Goal: Information Seeking & Learning: Learn about a topic

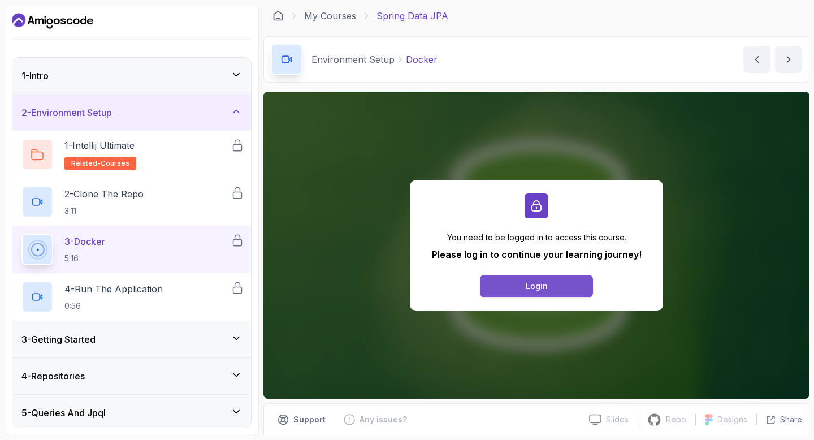
click at [532, 293] on button "Login" at bounding box center [536, 286] width 113 height 23
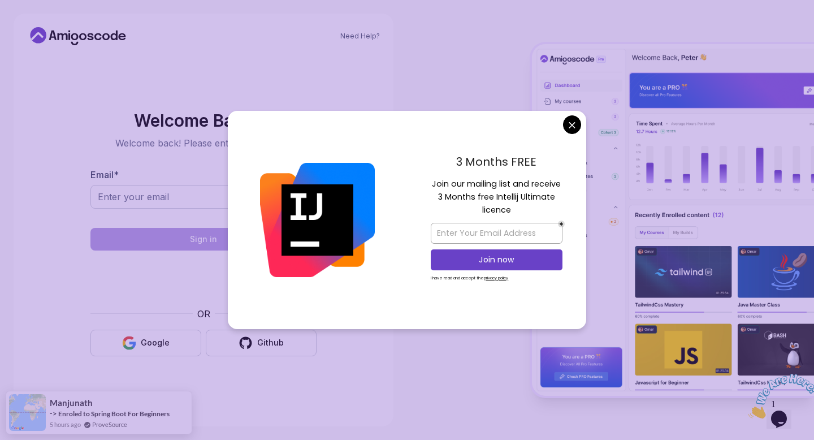
click at [574, 129] on body "Need Help? Welcome Back 👋 Welcome back! Please enter your details. Email * Sign…" at bounding box center [407, 220] width 814 height 440
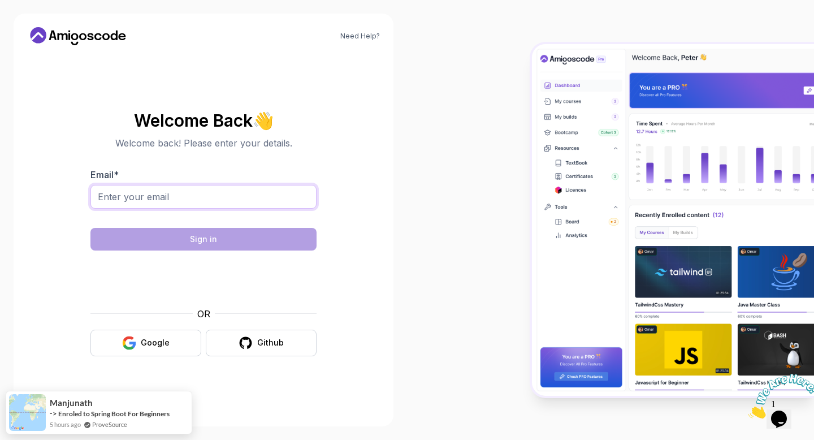
click at [203, 193] on input "Email *" at bounding box center [203, 197] width 226 height 24
type input "yahya.yasin27@live.com"
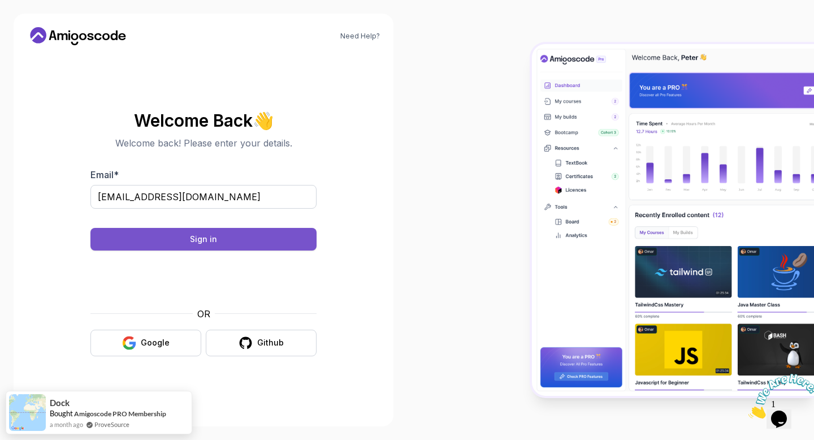
click at [284, 241] on button "Sign in" at bounding box center [203, 239] width 226 height 23
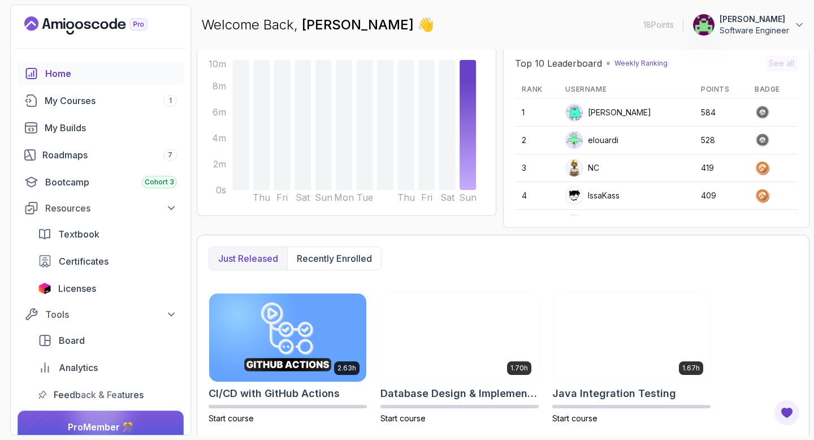
scroll to position [105, 0]
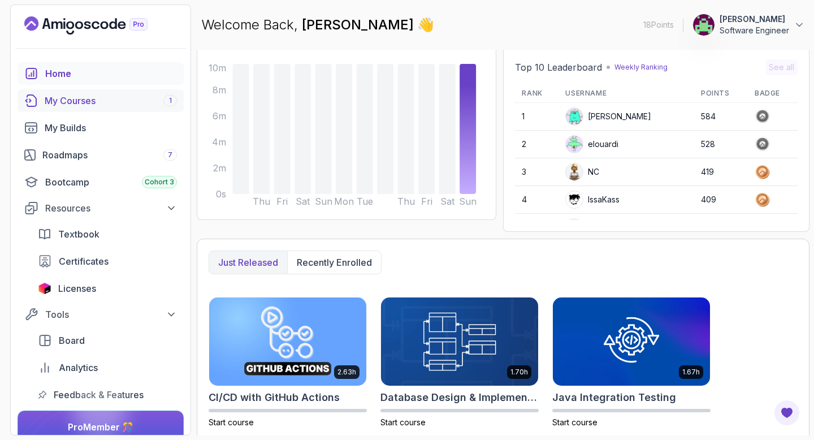
click at [166, 102] on div "1" at bounding box center [170, 100] width 14 height 11
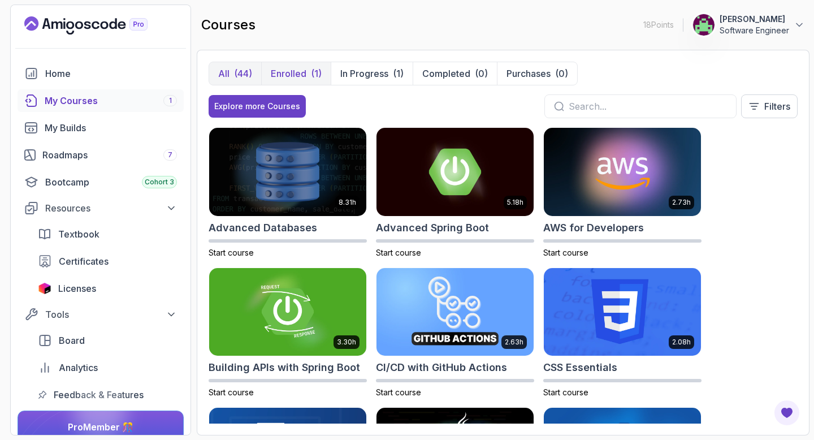
click at [308, 71] on button "Enrolled (1)" at bounding box center [296, 73] width 70 height 23
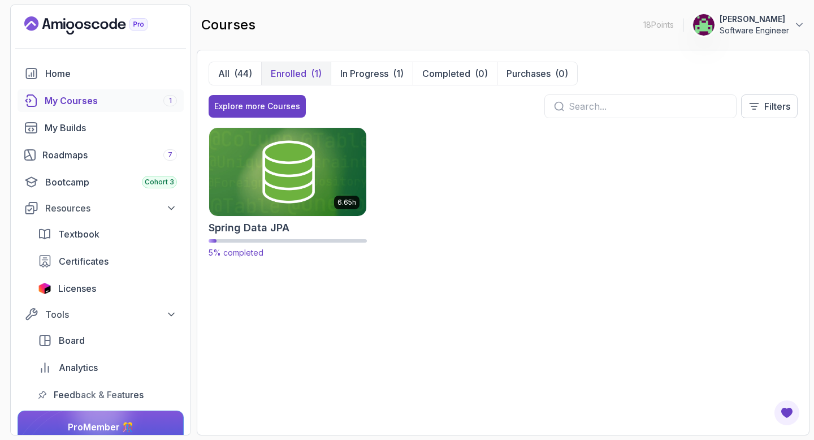
click at [296, 167] on img at bounding box center [287, 171] width 165 height 92
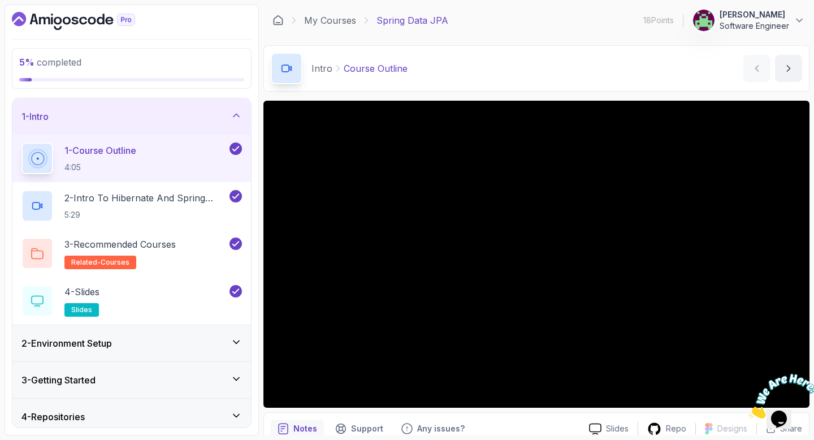
click at [177, 330] on div "2 - Environment Setup" at bounding box center [131, 343] width 239 height 36
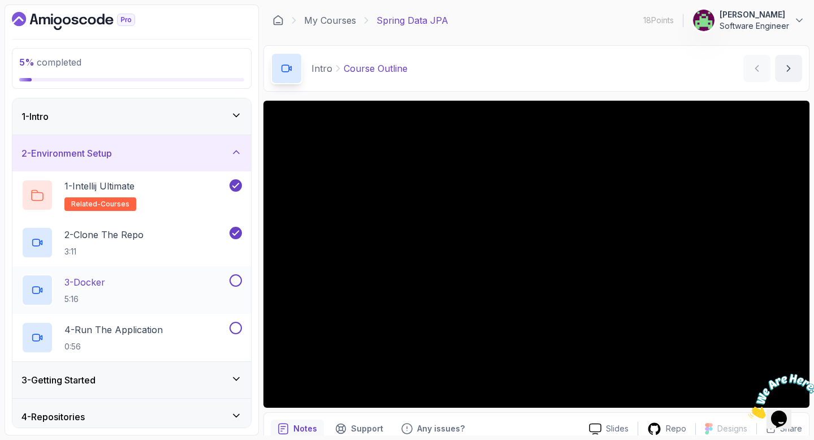
click at [206, 272] on div "3 - Docker 5:16" at bounding box center [131, 289] width 239 height 47
click at [181, 281] on div "3 - Docker 5:16" at bounding box center [124, 290] width 206 height 32
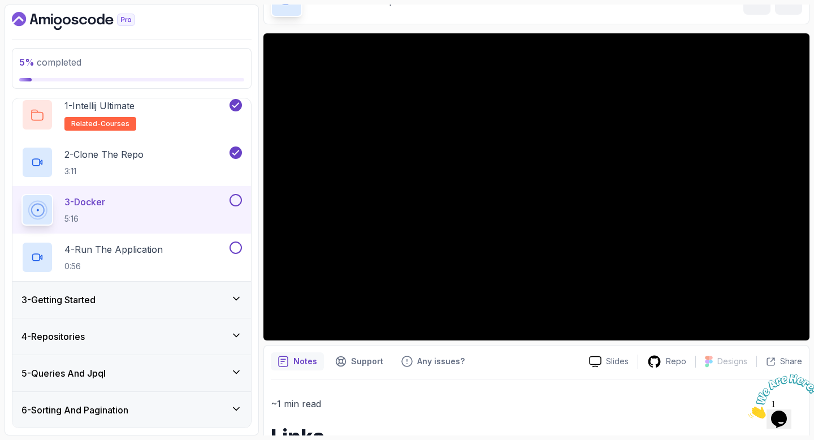
scroll to position [81, 0]
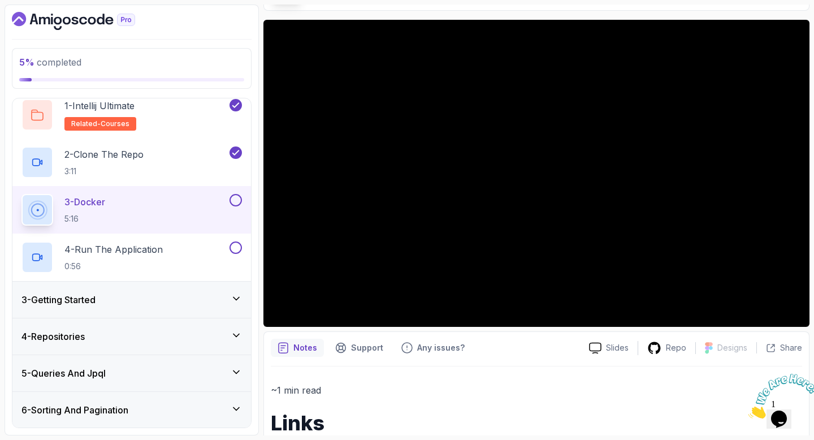
click at [748, 410] on icon "Close" at bounding box center [748, 415] width 0 height 10
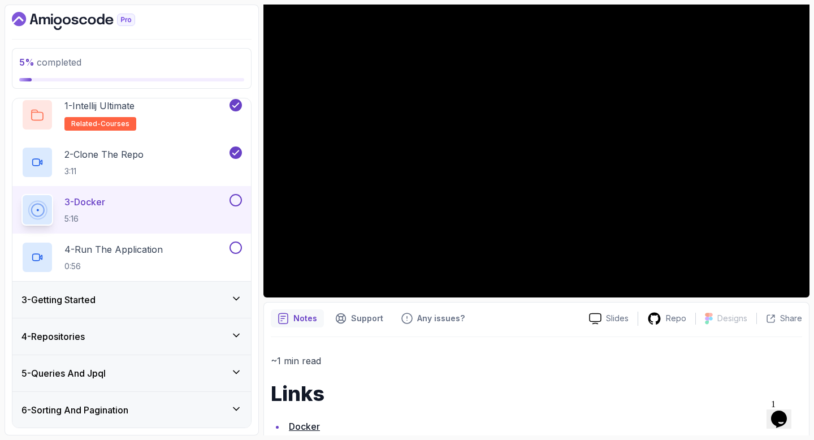
scroll to position [109, 0]
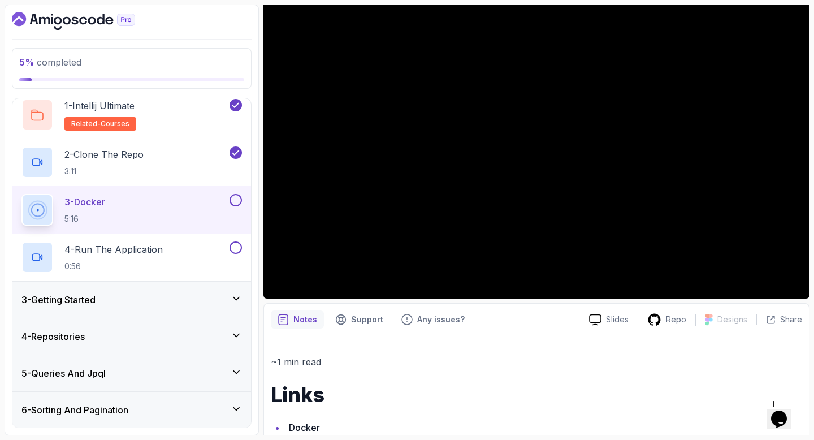
click at [184, 337] on div "4 - Repositories" at bounding box center [131, 337] width 220 height 14
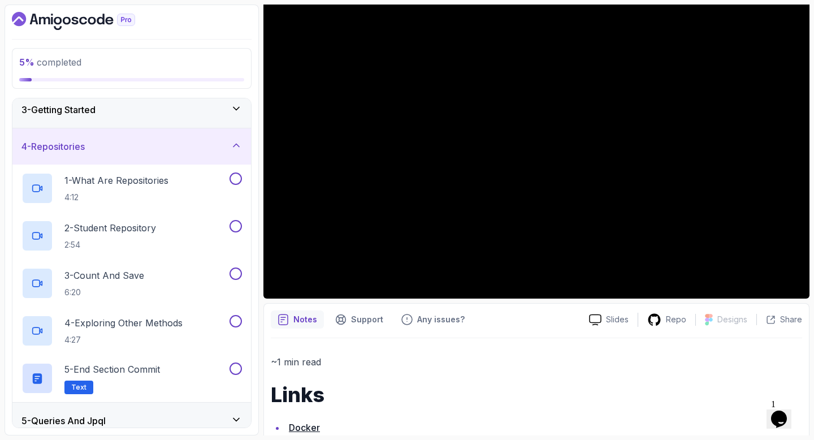
scroll to position [77, 0]
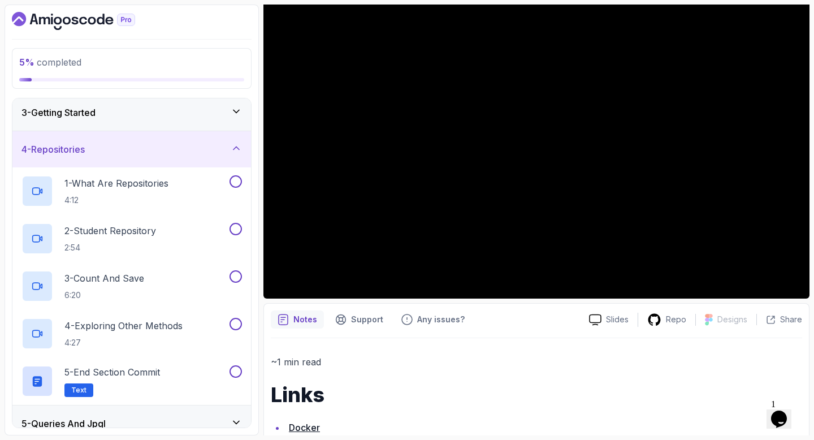
click at [228, 147] on div "4 - Repositories" at bounding box center [131, 149] width 220 height 14
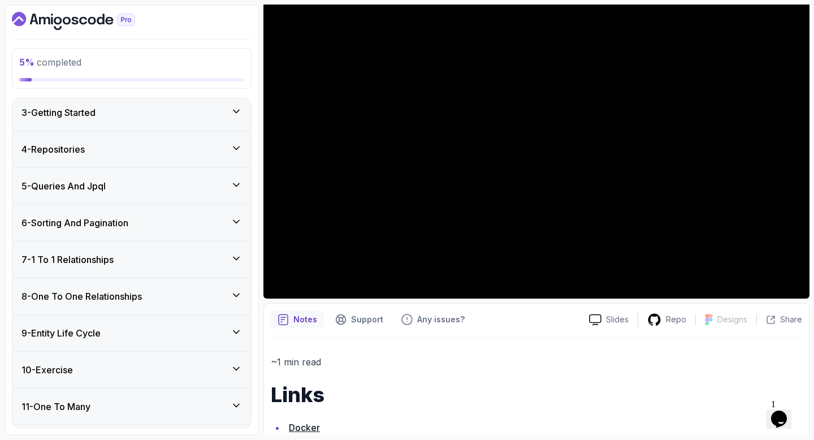
click at [218, 172] on div "5 - Queries And Jpql" at bounding box center [131, 186] width 239 height 36
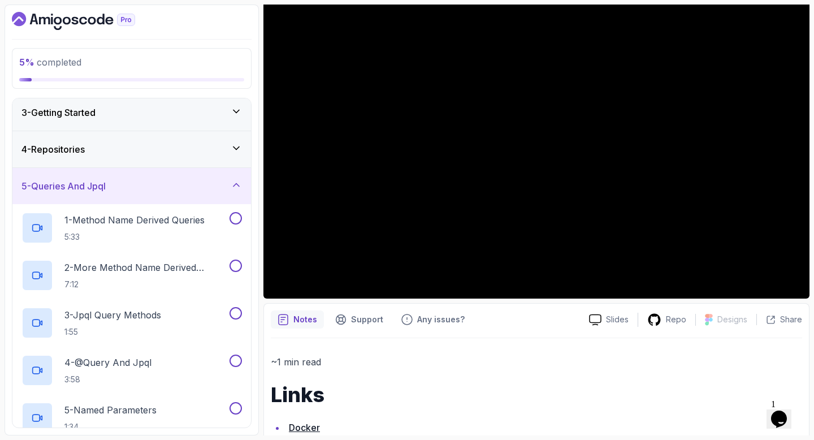
click at [215, 191] on div "5 - Queries And Jpql" at bounding box center [131, 186] width 220 height 14
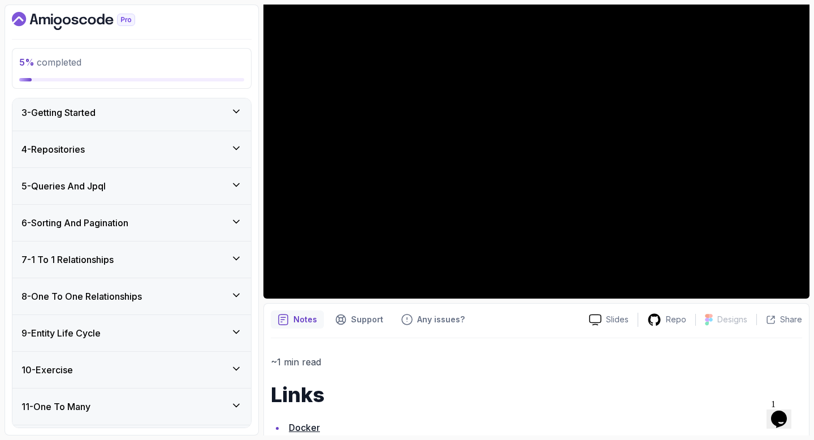
click at [224, 154] on div "4 - Repositories" at bounding box center [131, 149] width 220 height 14
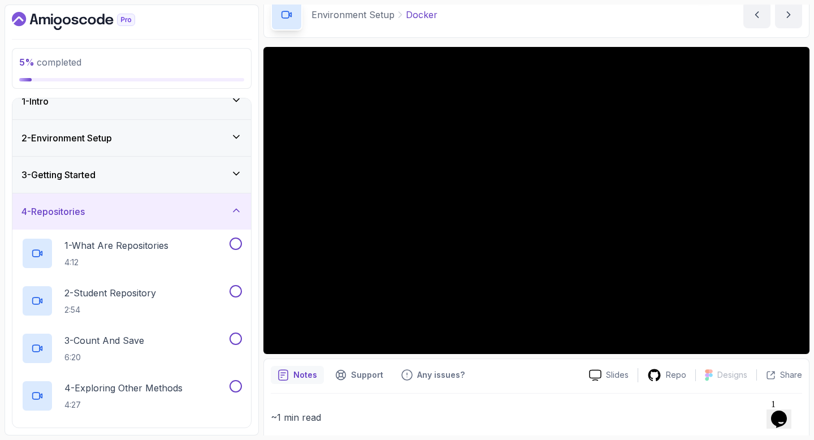
scroll to position [0, 0]
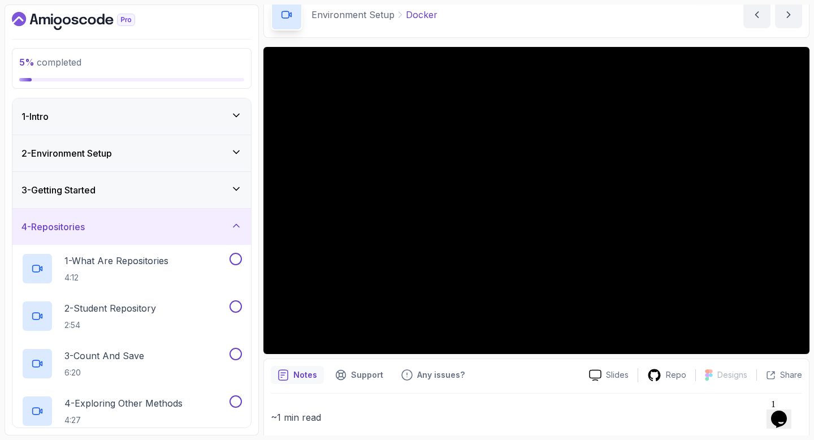
click at [195, 199] on div "3 - Getting Started" at bounding box center [131, 190] width 239 height 36
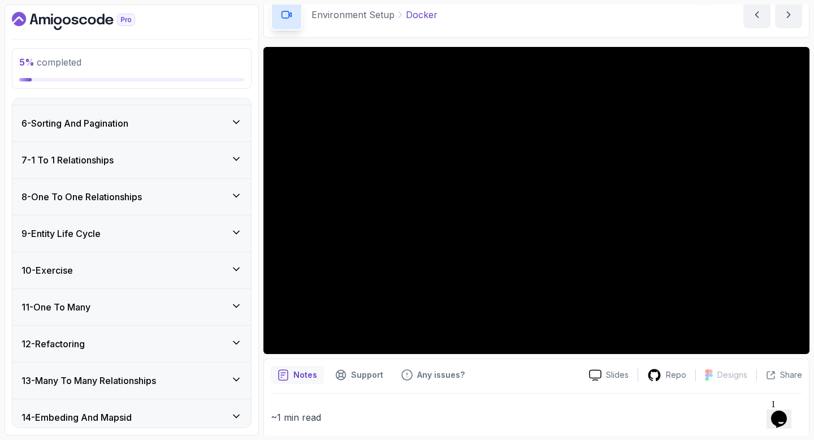
scroll to position [603, 0]
click at [219, 273] on div "10 - Exercise" at bounding box center [131, 272] width 220 height 14
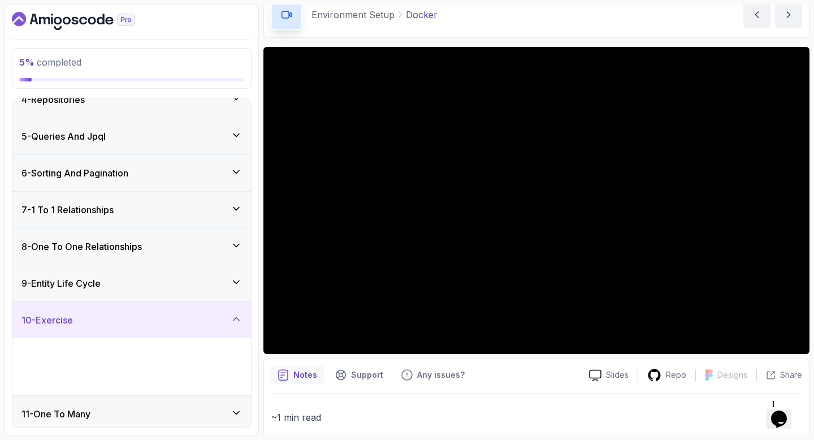
scroll to position [176, 0]
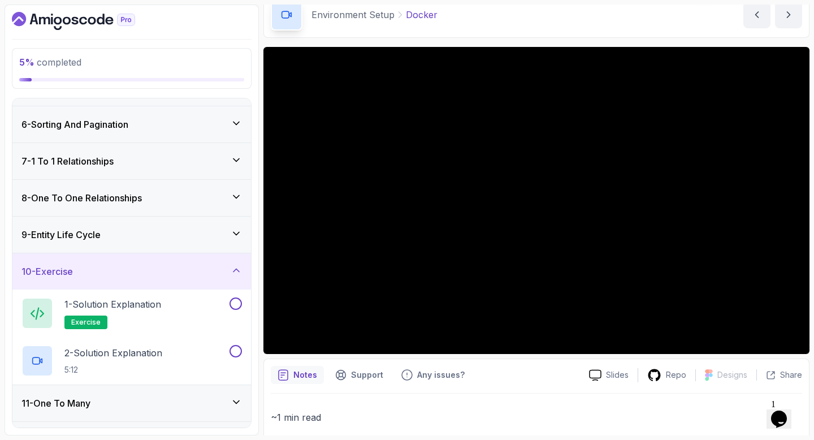
click at [223, 233] on div "9 - Entity Life Cycle" at bounding box center [131, 235] width 220 height 14
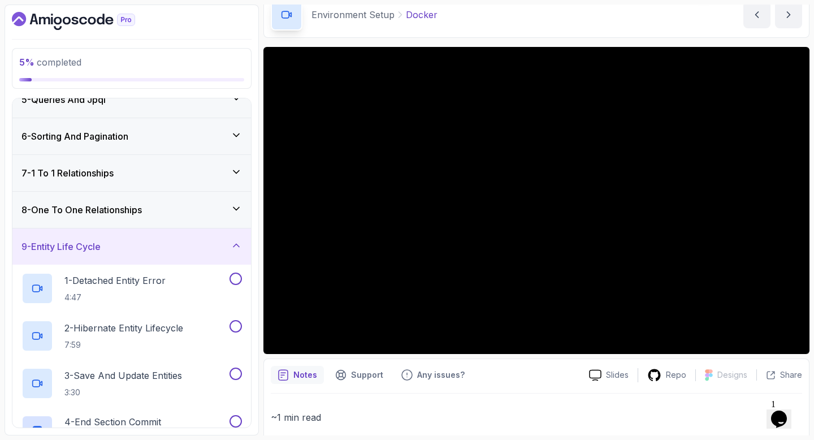
scroll to position [160, 0]
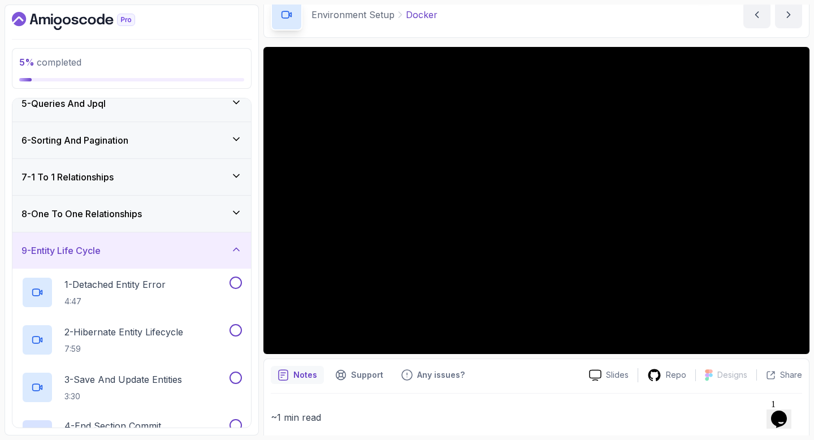
click at [208, 253] on div "9 - Entity Life Cycle" at bounding box center [131, 251] width 220 height 14
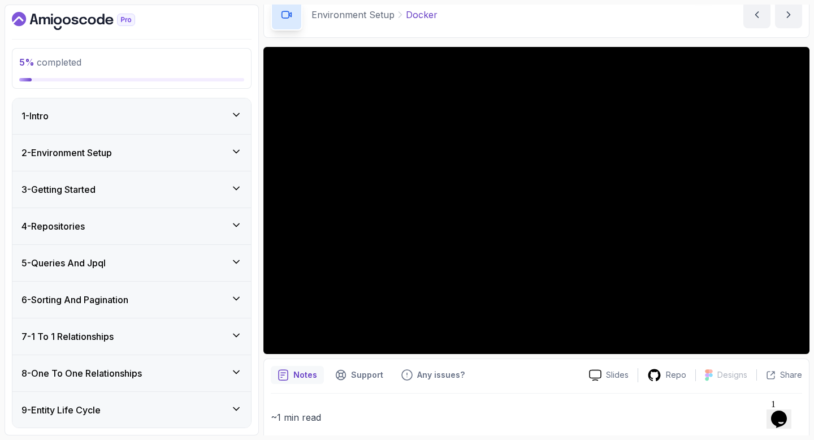
scroll to position [0, 0]
click at [205, 195] on div "3 - Getting Started" at bounding box center [131, 190] width 220 height 14
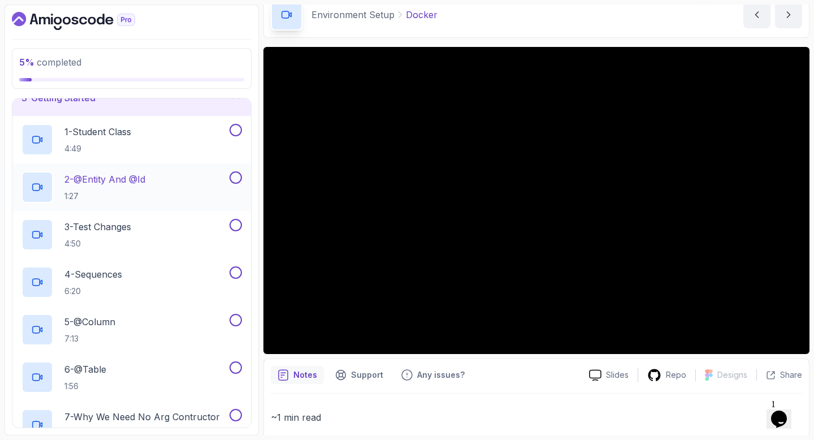
scroll to position [22, 0]
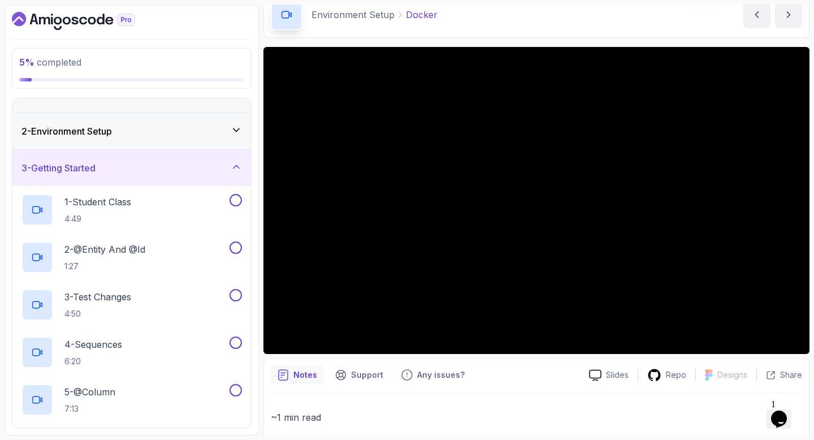
click at [210, 133] on div "2 - Environment Setup" at bounding box center [131, 131] width 220 height 14
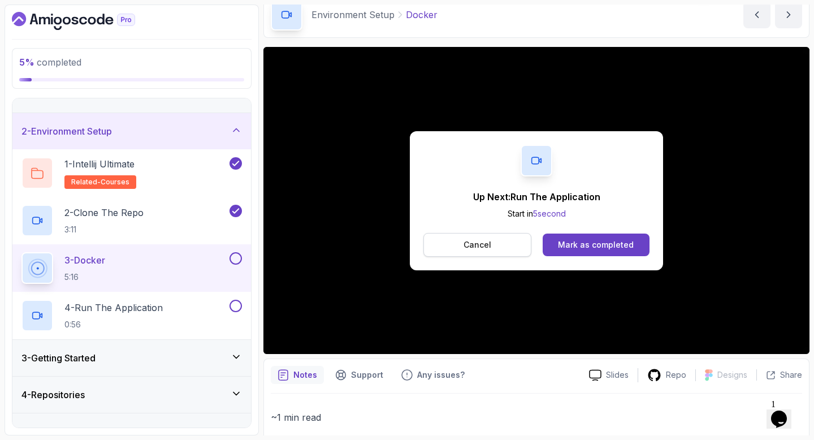
click at [478, 248] on p "Cancel" at bounding box center [477, 244] width 28 height 11
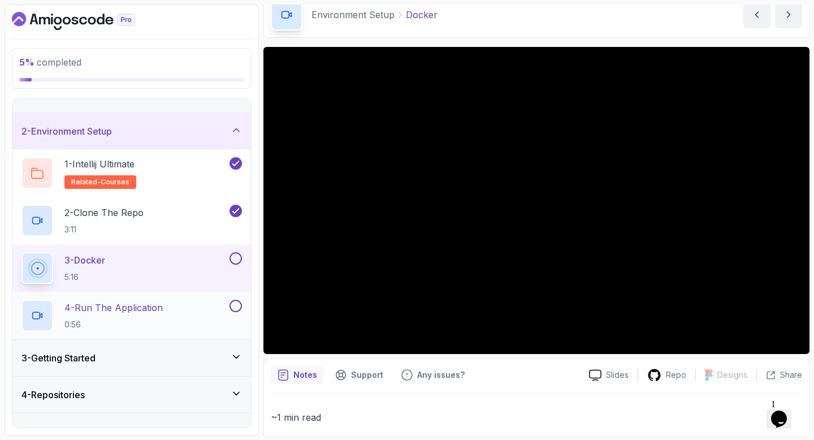
click at [117, 309] on p "4 - Run The Application" at bounding box center [113, 308] width 98 height 14
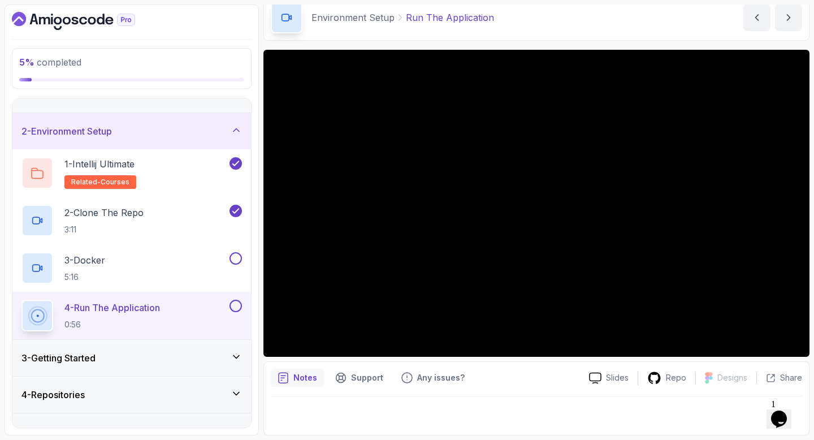
scroll to position [51, 0]
click at [142, 309] on p "4 - Run The Application" at bounding box center [112, 308] width 96 height 14
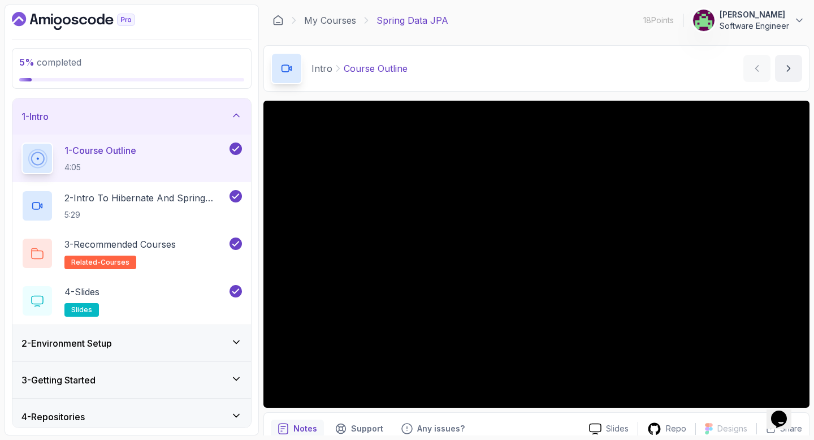
click at [175, 344] on div "2 - Environment Setup" at bounding box center [131, 343] width 220 height 14
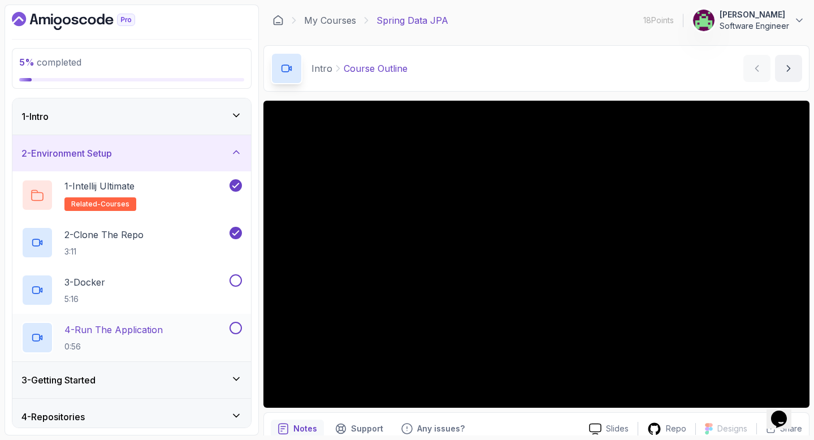
click at [175, 328] on div "4 - Run The Application 0:56" at bounding box center [124, 338] width 206 height 32
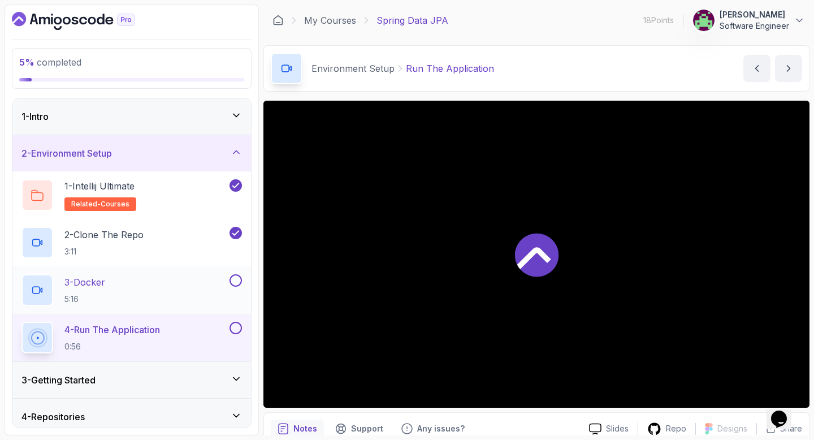
click at [239, 281] on button at bounding box center [235, 280] width 12 height 12
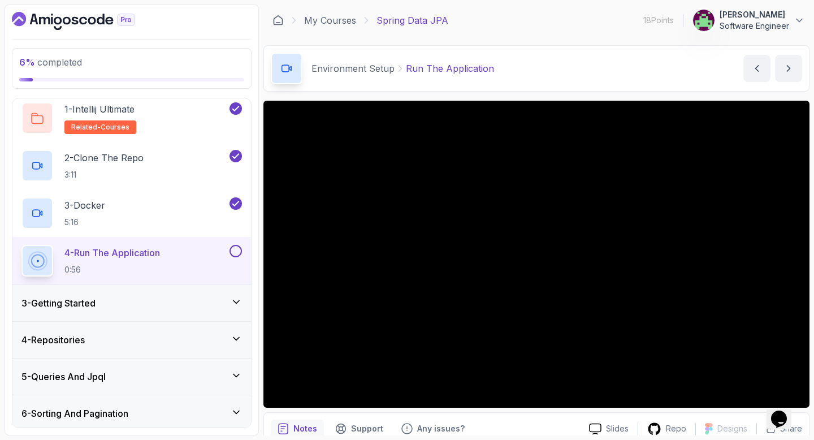
scroll to position [84, 0]
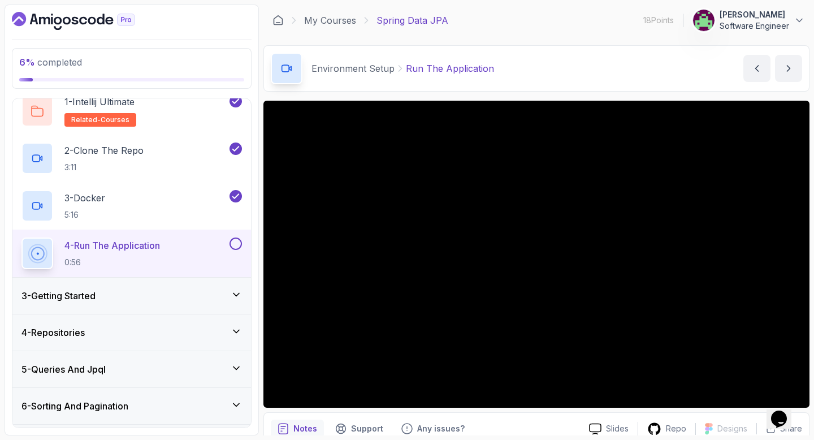
click at [240, 245] on button at bounding box center [235, 243] width 12 height 12
click at [206, 297] on div "3 - Getting Started" at bounding box center [131, 296] width 220 height 14
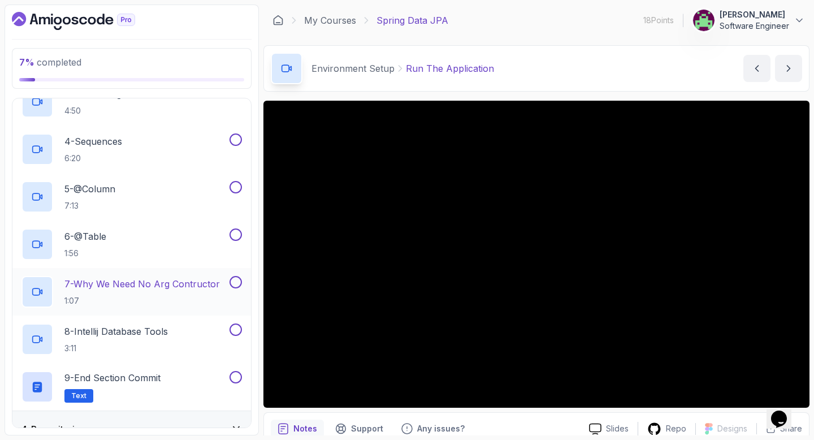
scroll to position [226, 0]
click at [179, 237] on div "6 - @Table 1:56" at bounding box center [124, 244] width 206 height 32
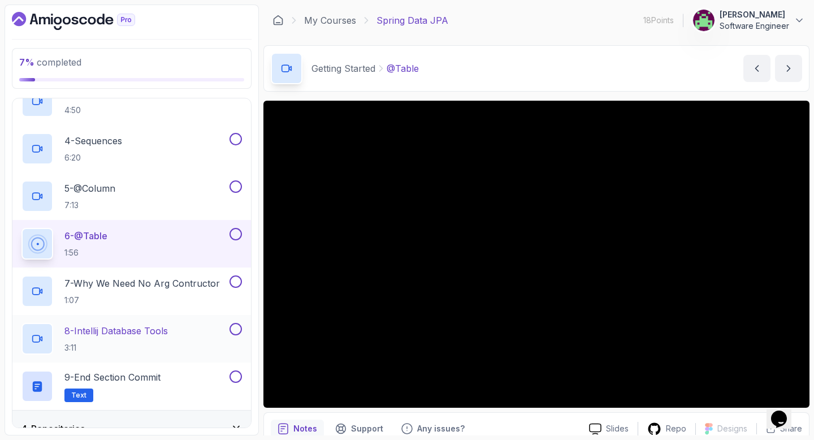
click at [175, 330] on div "8 - Intellij Database Tools 3:11" at bounding box center [124, 339] width 206 height 32
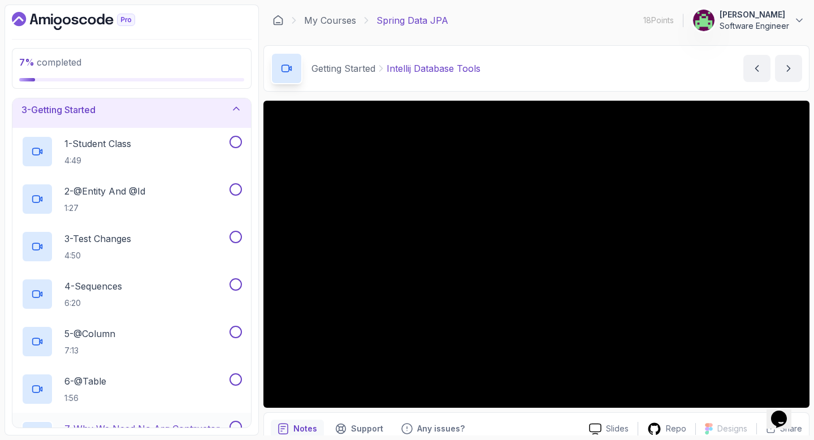
scroll to position [73, 0]
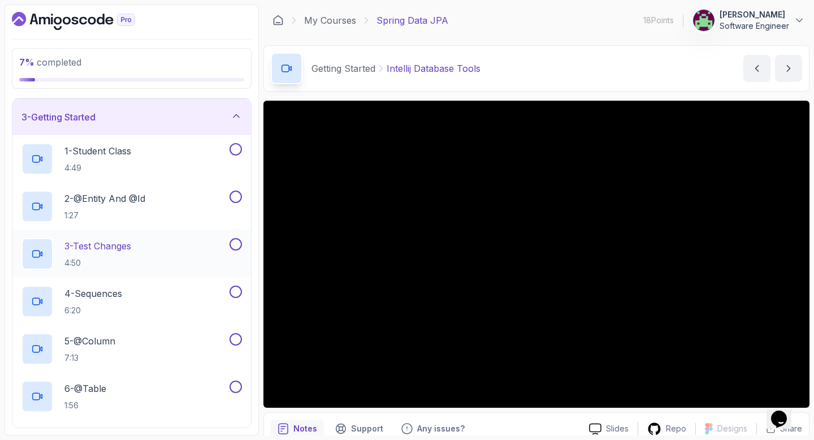
click at [112, 249] on p "3 - Test Changes" at bounding box center [97, 246] width 67 height 14
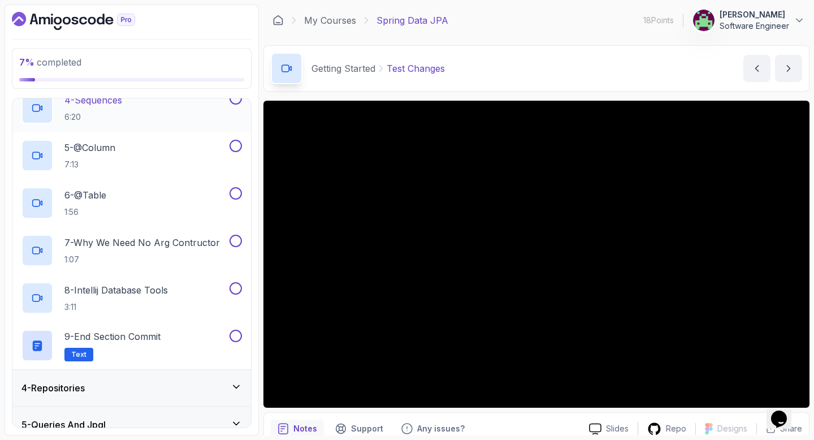
scroll to position [276, 0]
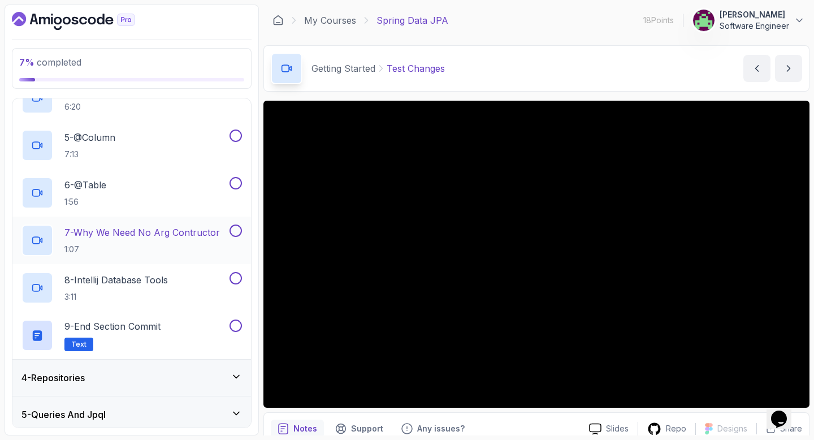
click at [199, 231] on p "7 - Why We Need No Arg Contructor" at bounding box center [141, 233] width 155 height 14
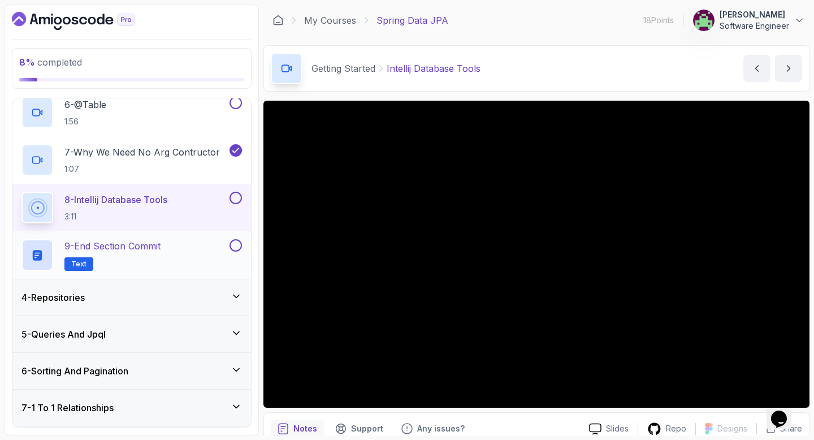
scroll to position [367, 0]
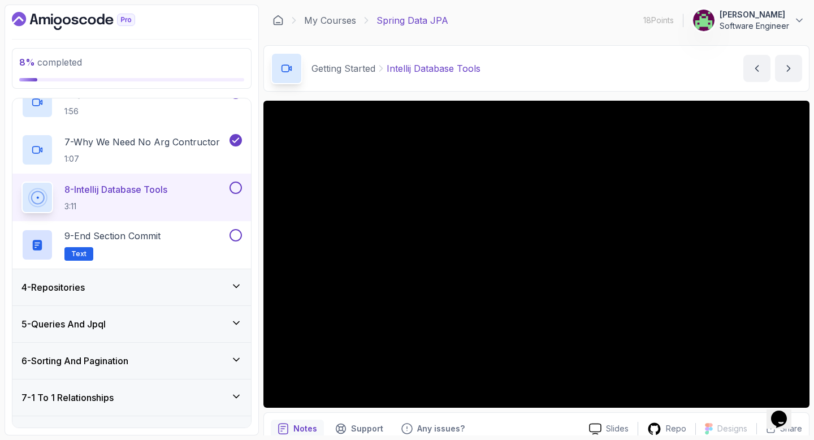
click at [239, 192] on button at bounding box center [235, 187] width 12 height 12
click at [153, 239] on p "9 - End Section Commit" at bounding box center [112, 236] width 96 height 14
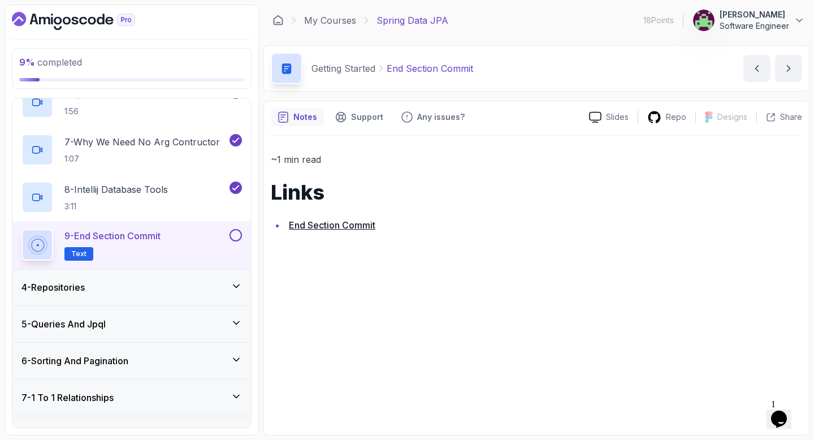
click at [324, 224] on link "End Section Commit" at bounding box center [332, 224] width 86 height 11
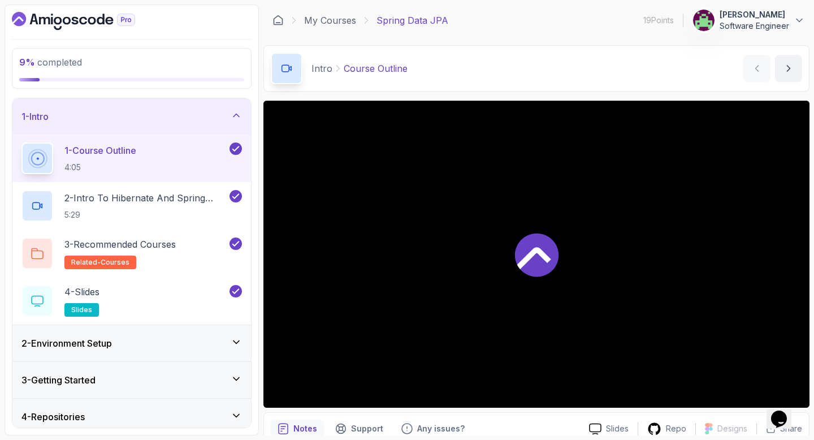
scroll to position [62, 0]
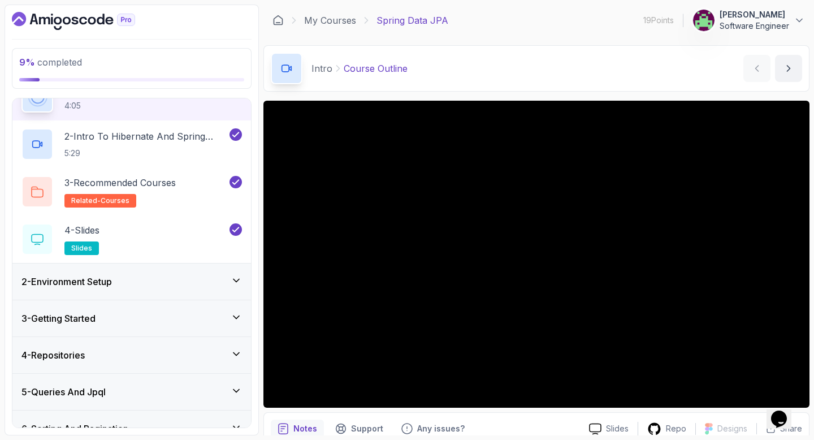
click at [111, 284] on h3 "2 - Environment Setup" at bounding box center [66, 282] width 90 height 14
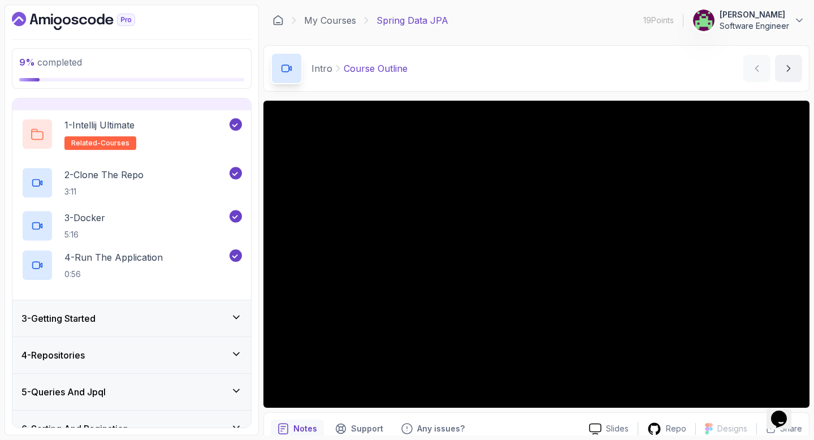
scroll to position [40, 0]
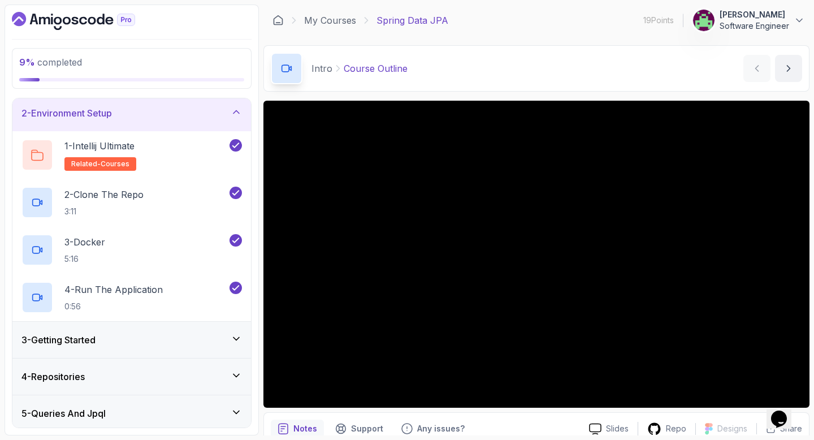
click at [116, 335] on div "3 - Getting Started" at bounding box center [131, 340] width 220 height 14
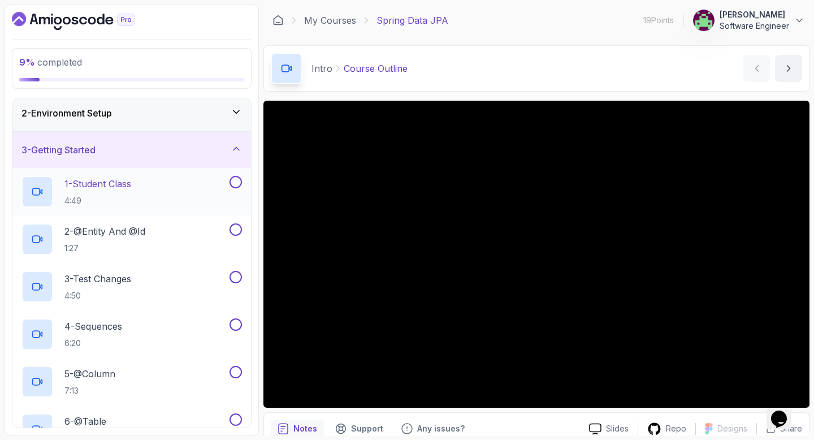
click at [240, 180] on button at bounding box center [235, 182] width 12 height 12
click at [237, 236] on button "2 - @Entity And @Id 1:27" at bounding box center [131, 239] width 220 height 32
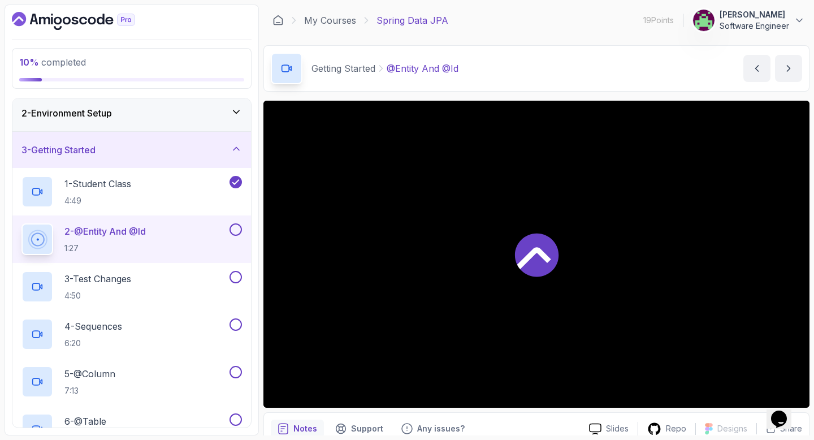
click at [235, 232] on button at bounding box center [235, 229] width 12 height 12
click at [235, 278] on button at bounding box center [235, 277] width 12 height 12
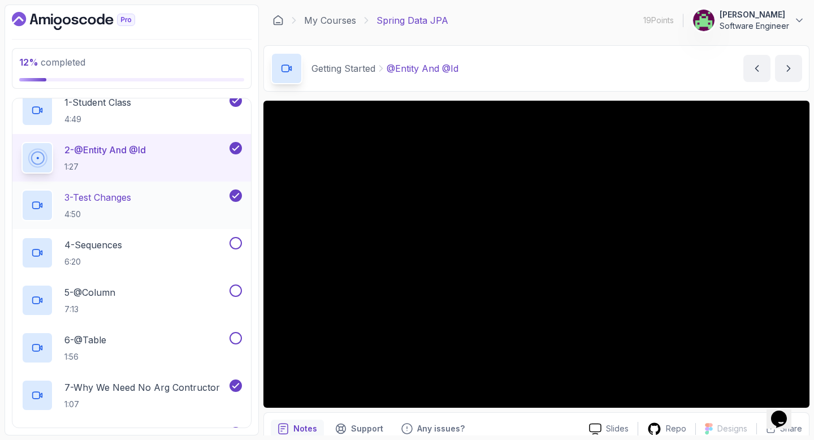
scroll to position [123, 0]
click at [234, 241] on button at bounding box center [235, 242] width 12 height 12
click at [238, 286] on button at bounding box center [235, 289] width 12 height 12
click at [236, 340] on button at bounding box center [235, 337] width 12 height 12
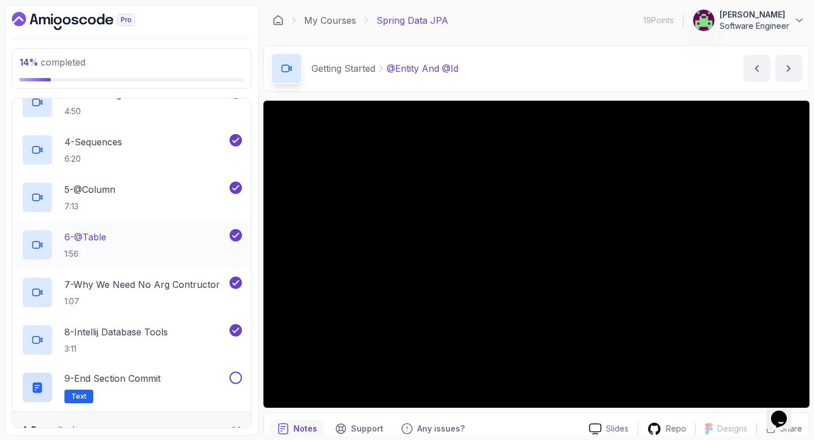
scroll to position [227, 0]
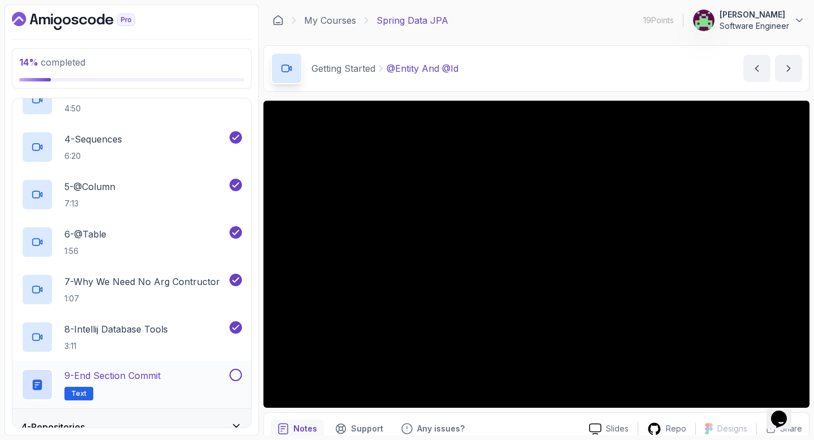
click at [237, 376] on button at bounding box center [235, 375] width 12 height 12
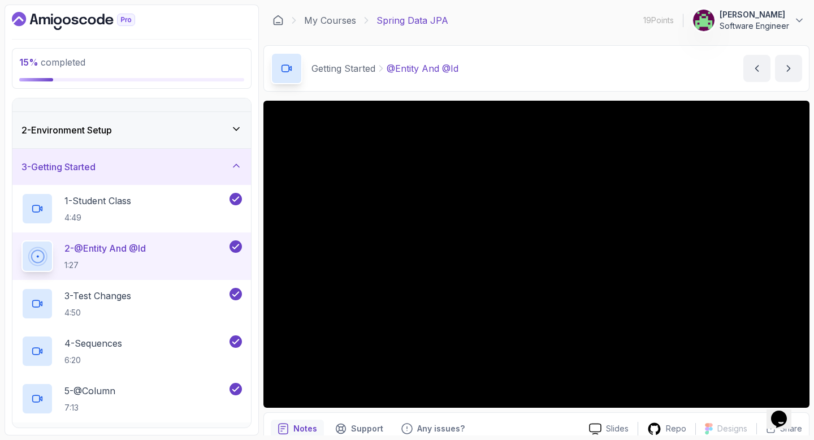
scroll to position [0, 0]
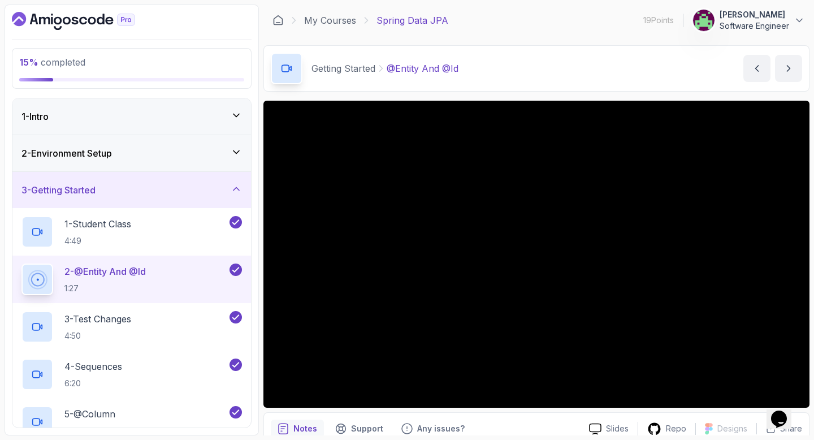
click at [149, 188] on div "3 - Getting Started" at bounding box center [131, 190] width 220 height 14
